Goal: Task Accomplishment & Management: Use online tool/utility

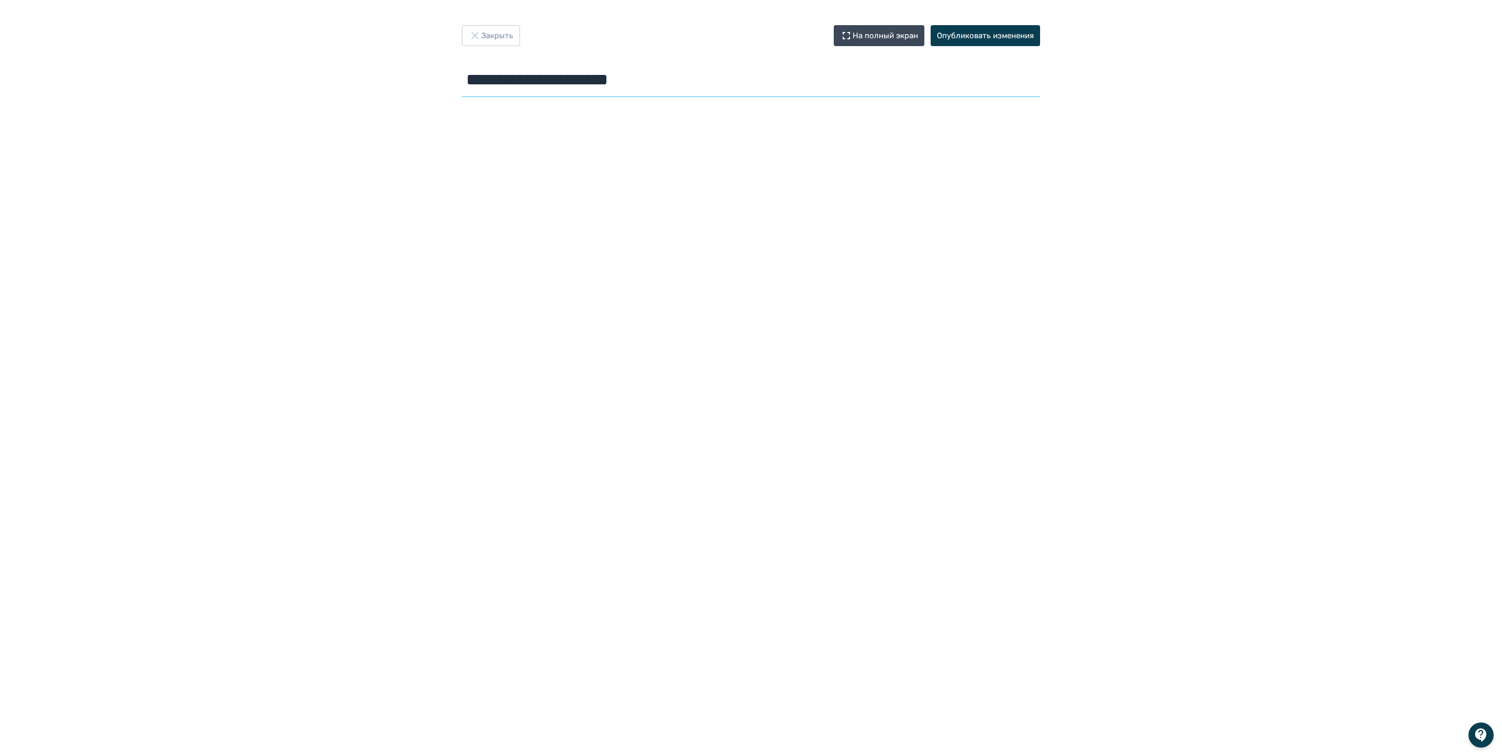
drag, startPoint x: 679, startPoint y: 88, endPoint x: 445, endPoint y: 88, distance: 234.6
click at [445, 88] on div "**********" at bounding box center [751, 63] width 628 height 76
type input "*"
type input "**********"
click at [892, 37] on button "На полный экран" at bounding box center [879, 35] width 91 height 21
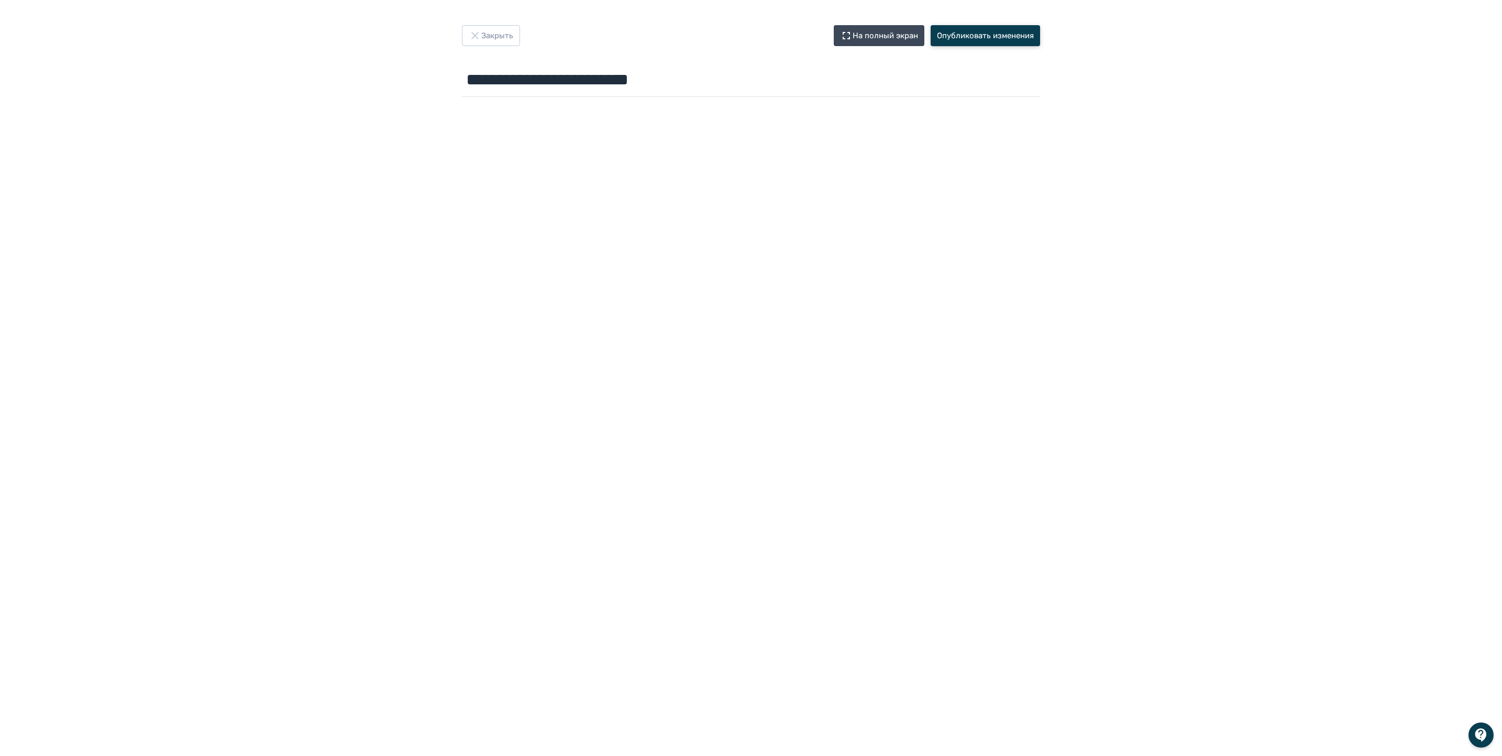
click at [986, 35] on button "Опубликовать изменения" at bounding box center [985, 35] width 109 height 21
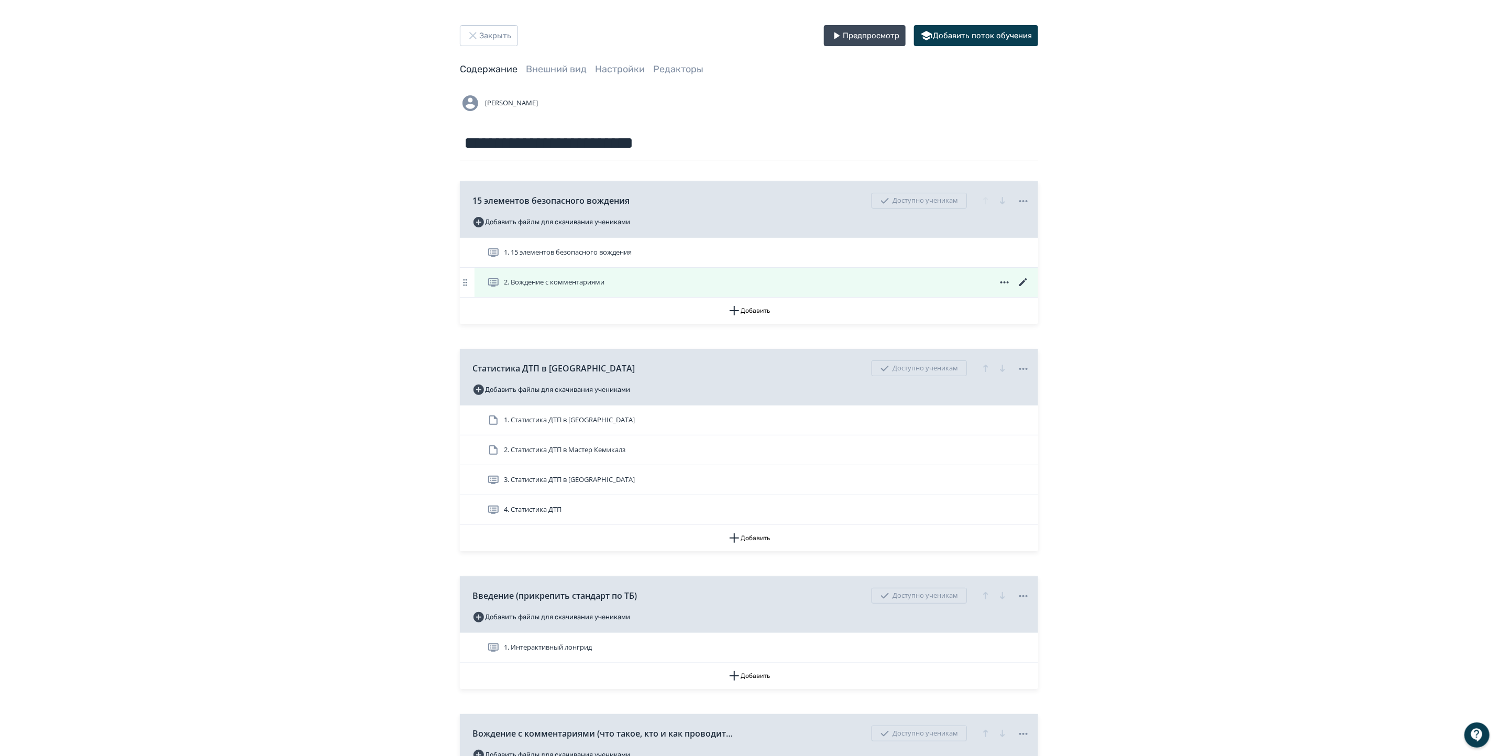
click at [566, 290] on div "2. Вождение с комментариями" at bounding box center [755, 282] width 563 height 29
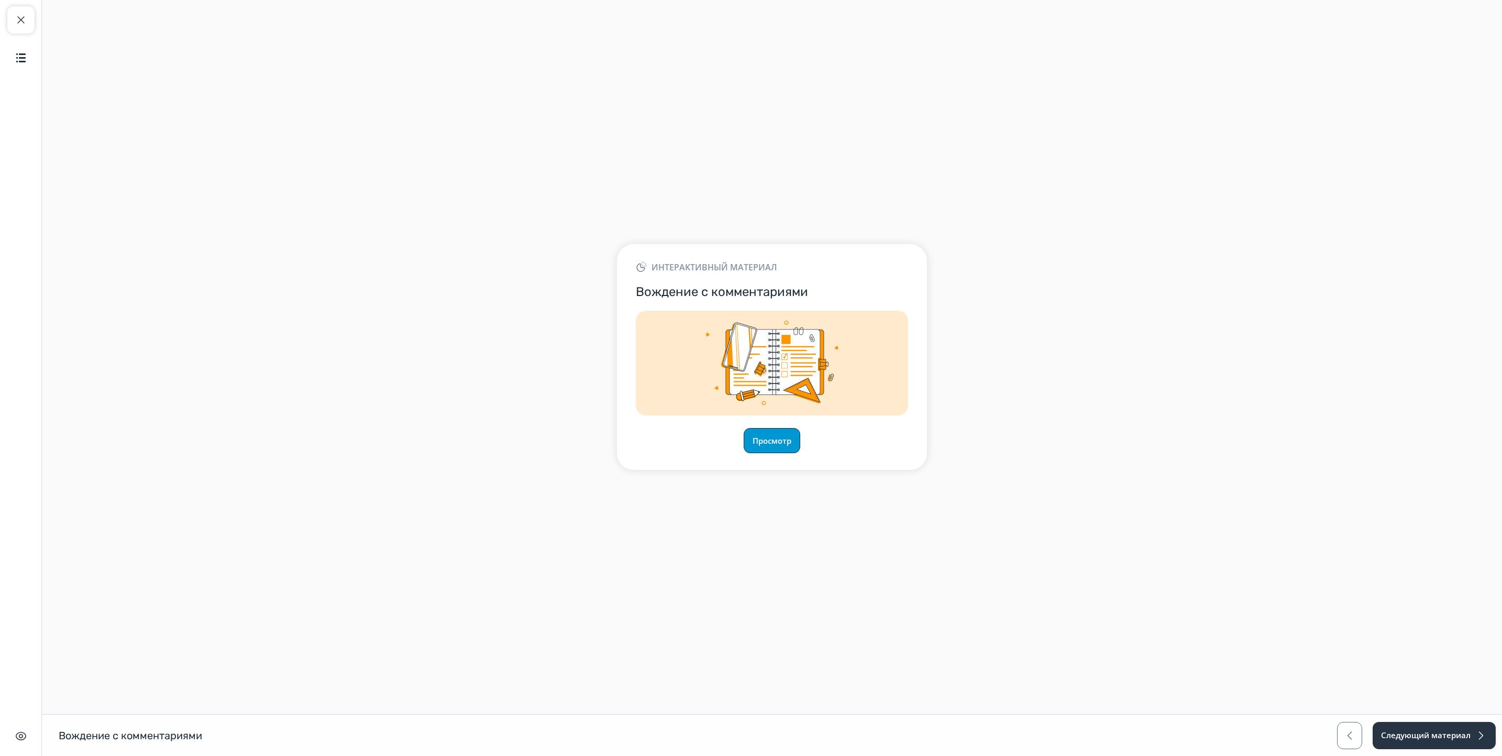
click at [791, 441] on button "Просмотр" at bounding box center [772, 440] width 57 height 25
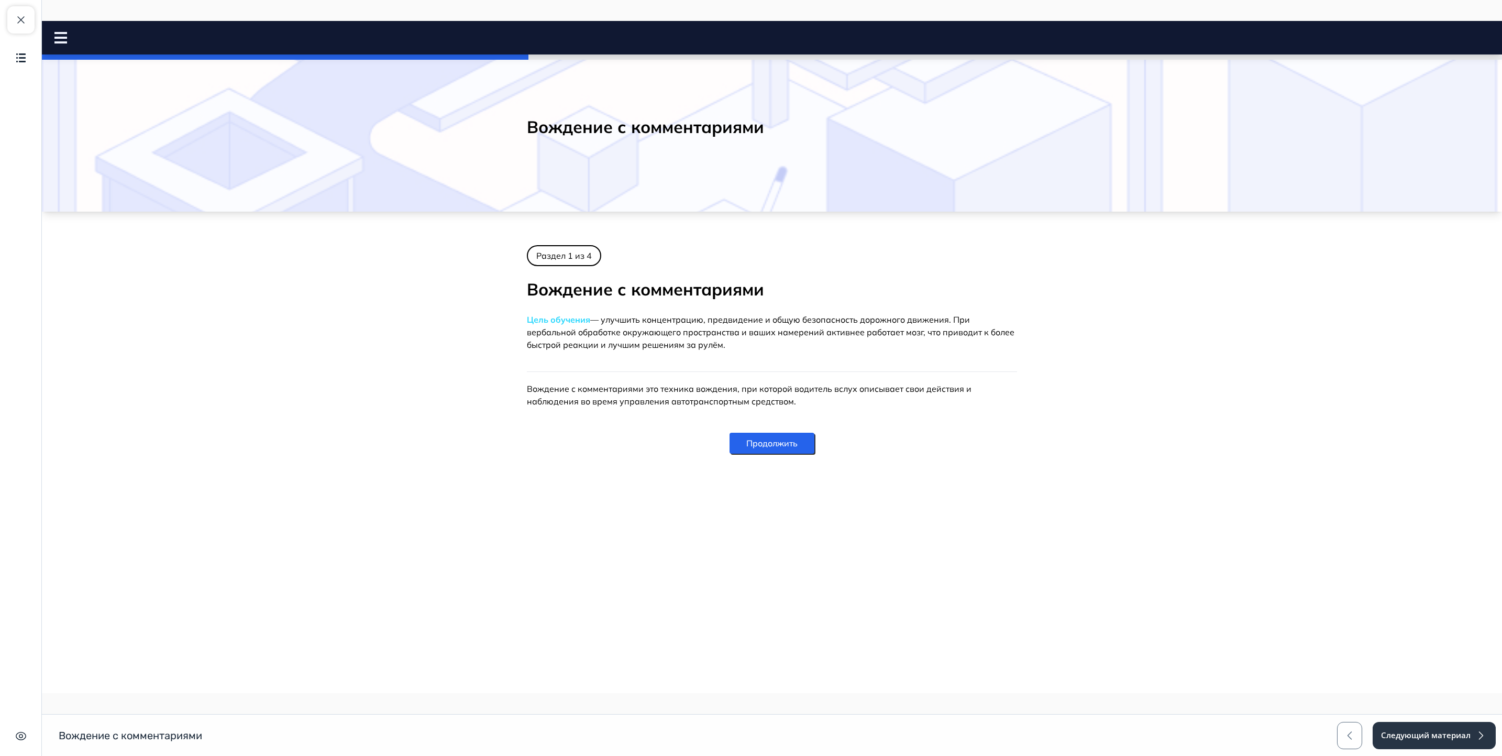
click at [803, 442] on button "Продолжить" at bounding box center [771, 443] width 85 height 21
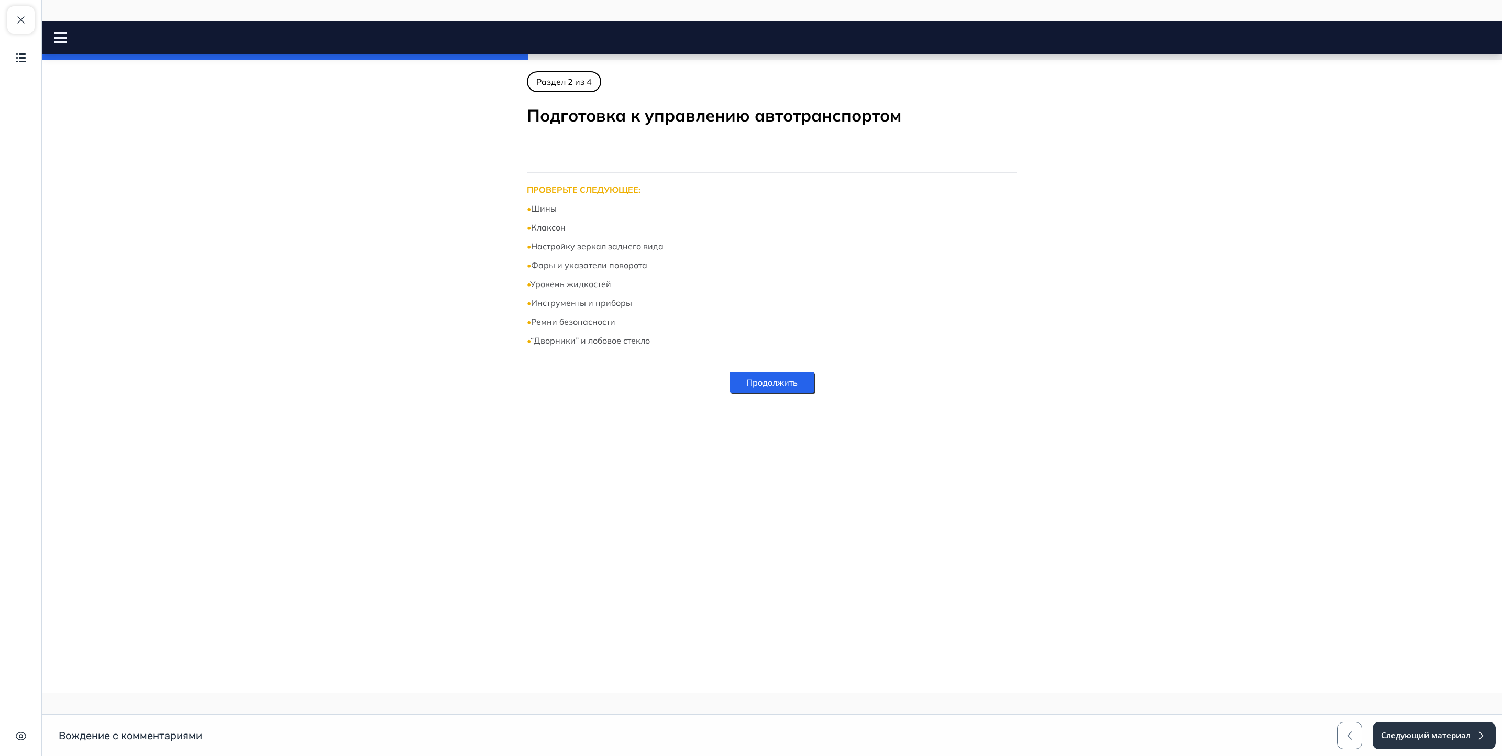
click at [798, 381] on button "Продолжить" at bounding box center [771, 382] width 85 height 21
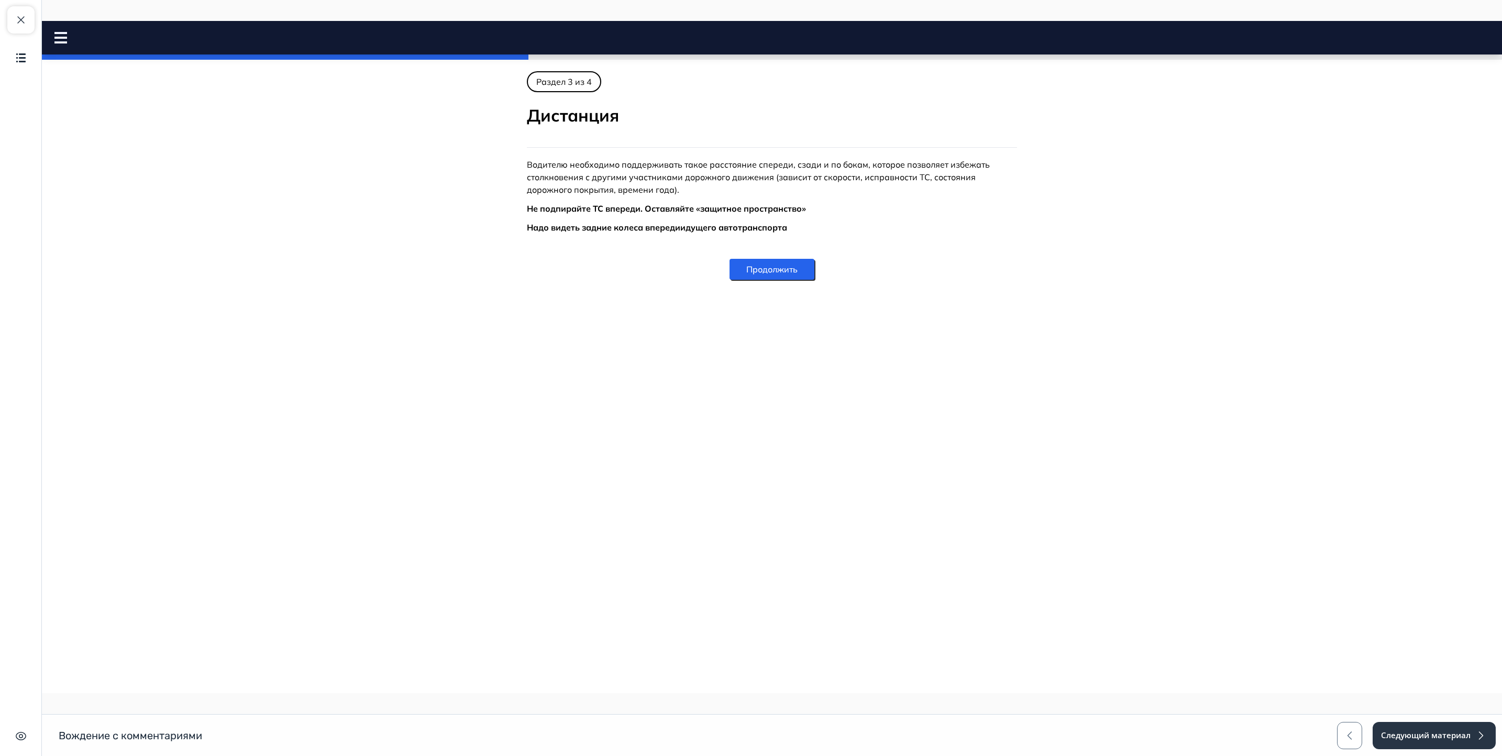
click at [775, 268] on button "Продолжить" at bounding box center [771, 269] width 85 height 21
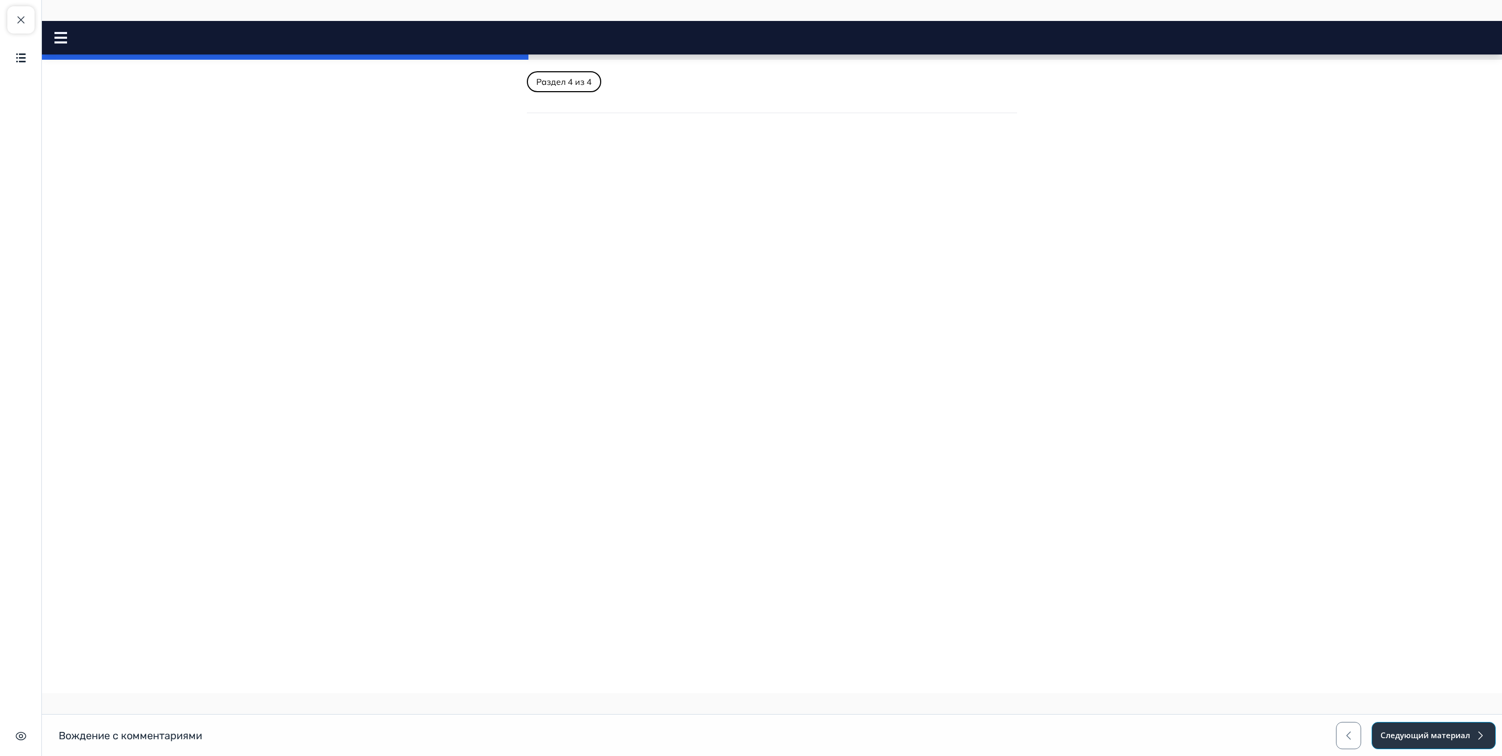
click at [1467, 723] on button "Следующий материал" at bounding box center [1433, 735] width 124 height 27
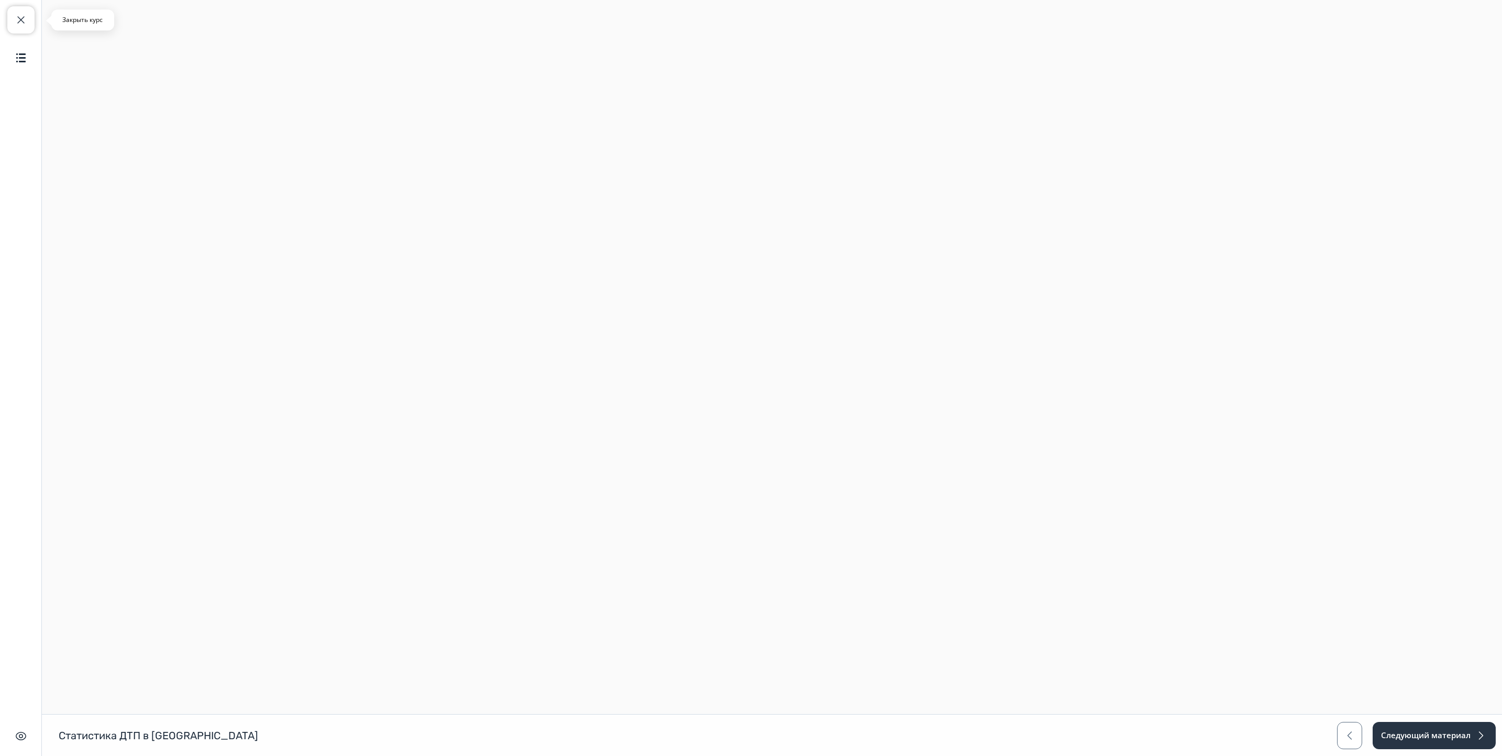
click at [16, 22] on span "button" at bounding box center [21, 20] width 13 height 13
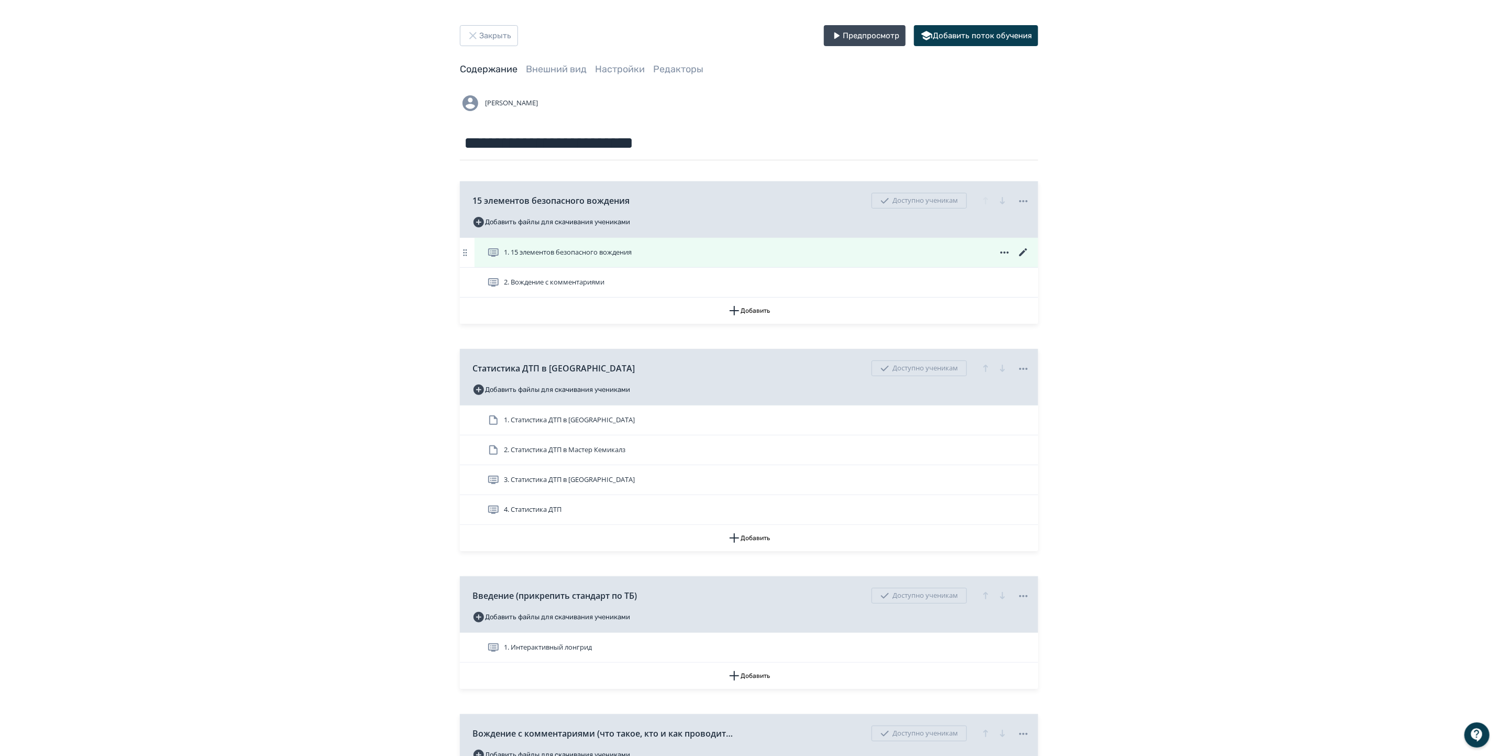
click at [641, 252] on div "1. 15 элементов безопасного вождения" at bounding box center [758, 252] width 543 height 13
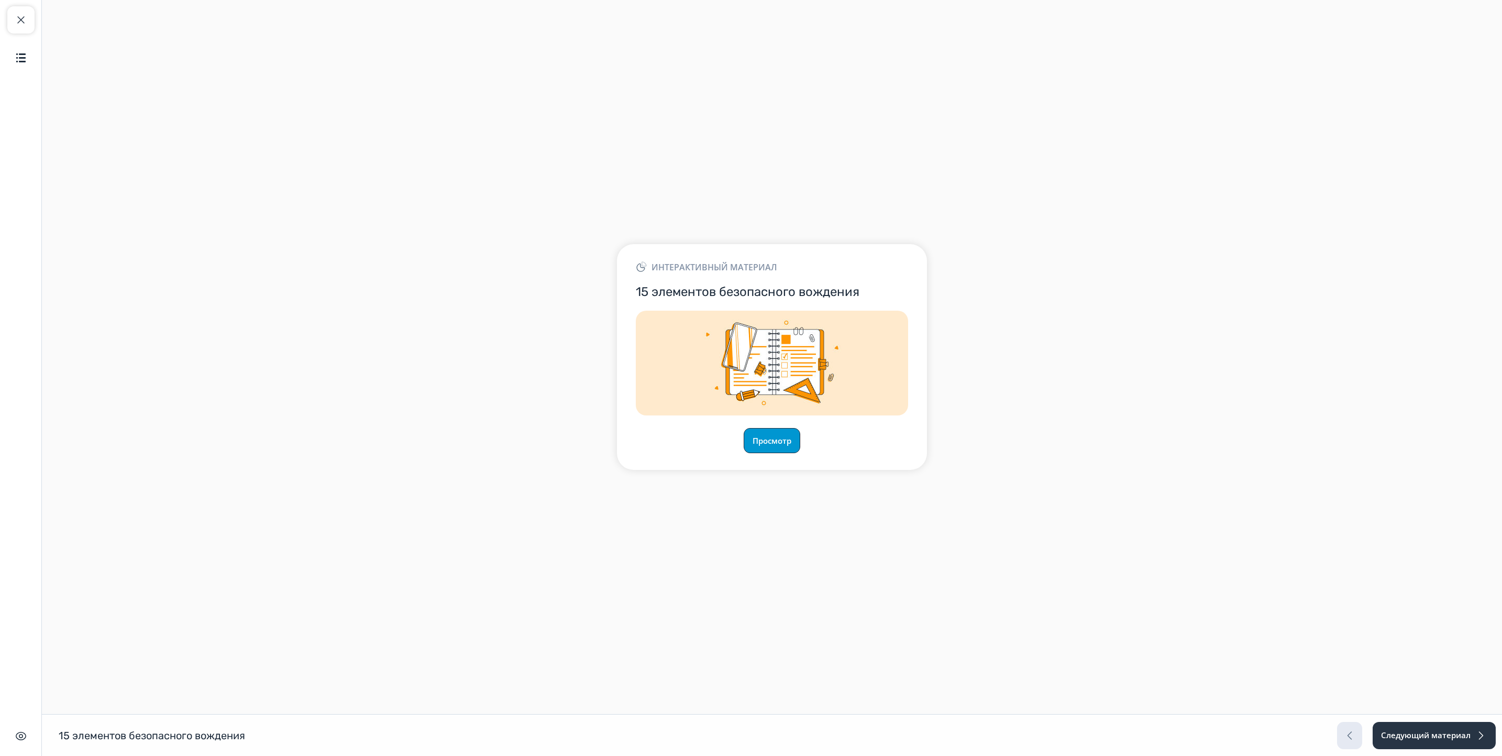
click at [783, 440] on button "Просмотр" at bounding box center [772, 440] width 57 height 25
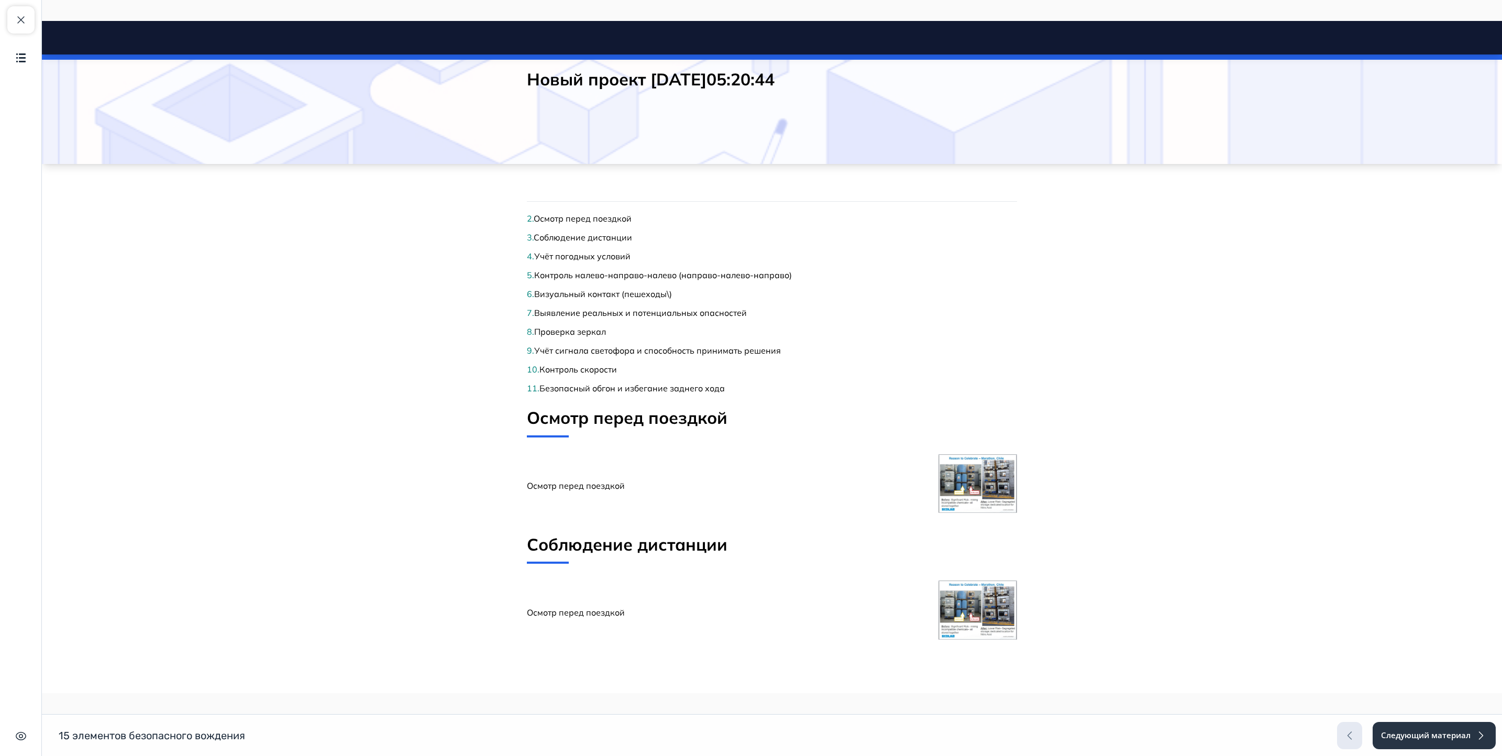
scroll to position [49, 0]
click at [1461, 735] on button "Следующий материал" at bounding box center [1433, 735] width 124 height 27
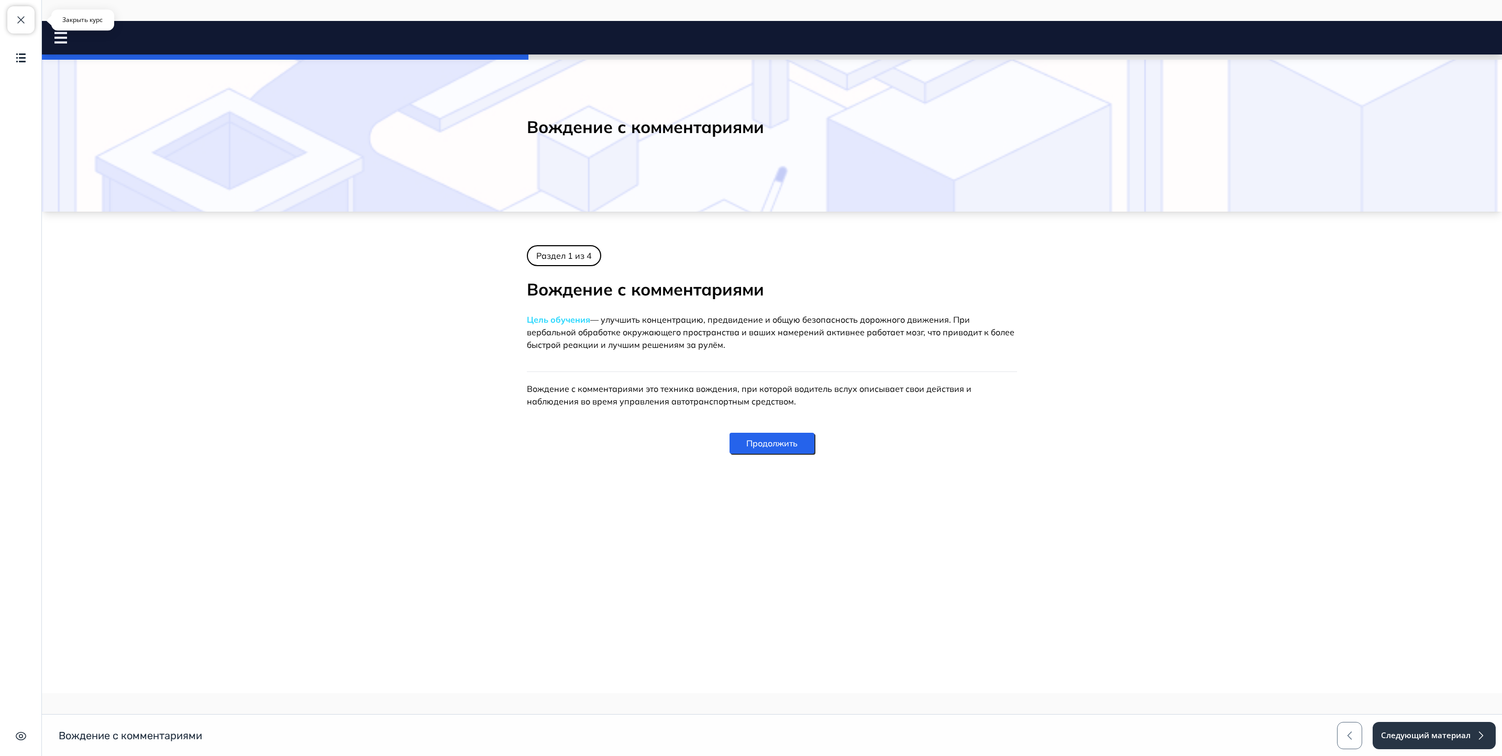
click at [16, 19] on span "button" at bounding box center [21, 20] width 13 height 13
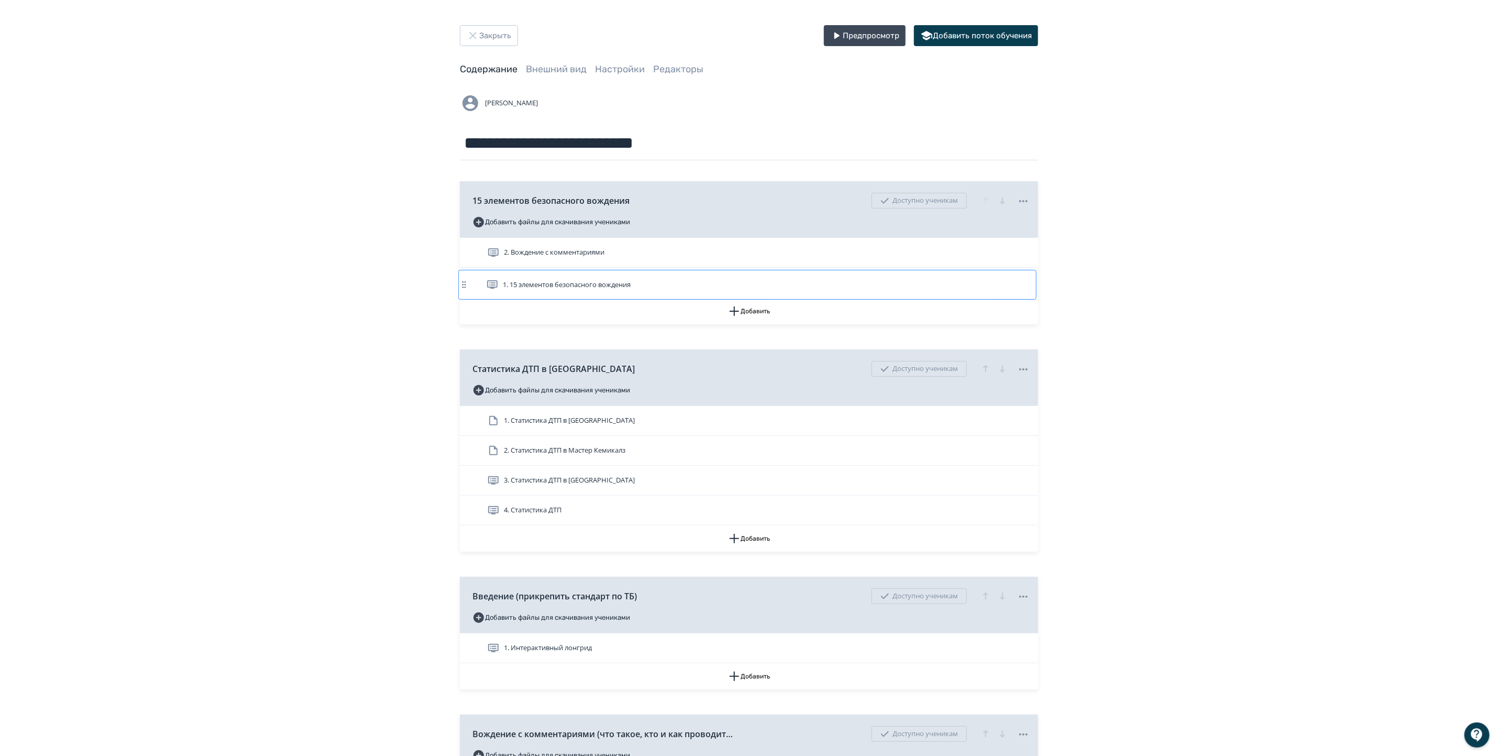
drag, startPoint x: 539, startPoint y: 247, endPoint x: 536, endPoint y: 281, distance: 34.1
click at [536, 281] on div "1. 15 элементов безопасного вождения 2. Вождение с комментариями" at bounding box center [749, 268] width 578 height 60
